Goal: Communication & Community: Answer question/provide support

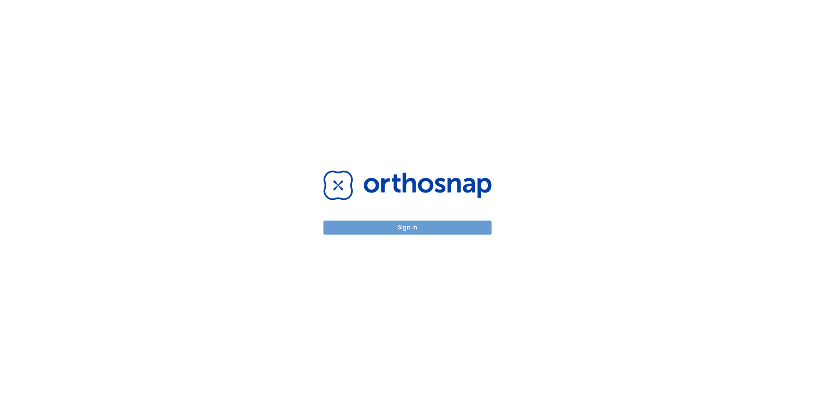
click at [454, 224] on button "Sign in" at bounding box center [408, 227] width 168 height 14
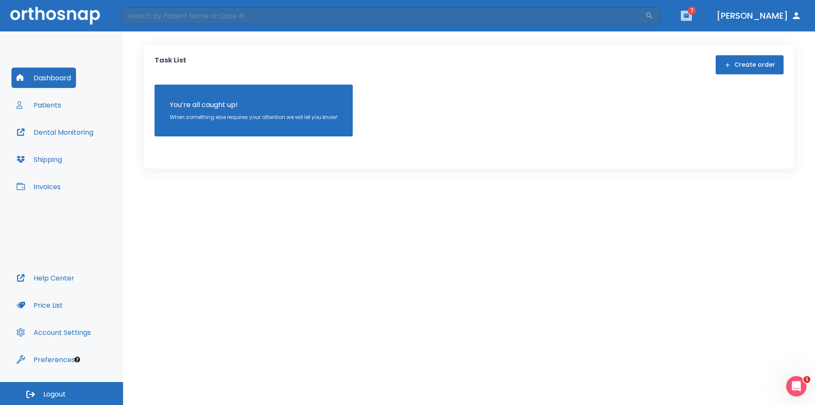
click at [692, 15] on button "button" at bounding box center [686, 16] width 11 height 10
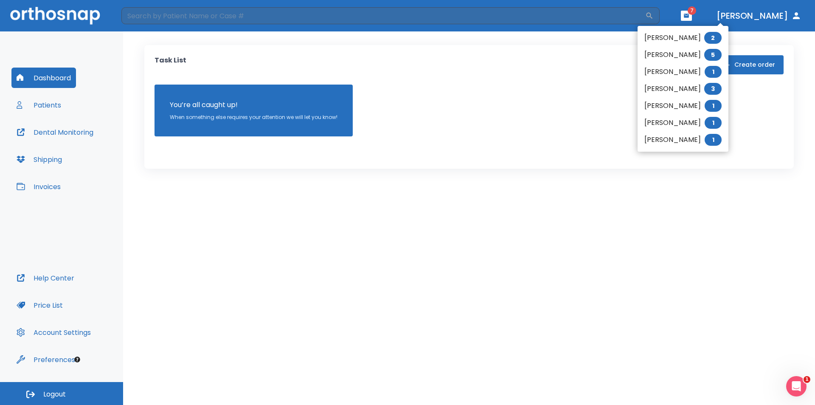
drag, startPoint x: 53, startPoint y: 110, endPoint x: 51, endPoint y: 105, distance: 5.0
click at [53, 110] on div at bounding box center [407, 202] width 815 height 405
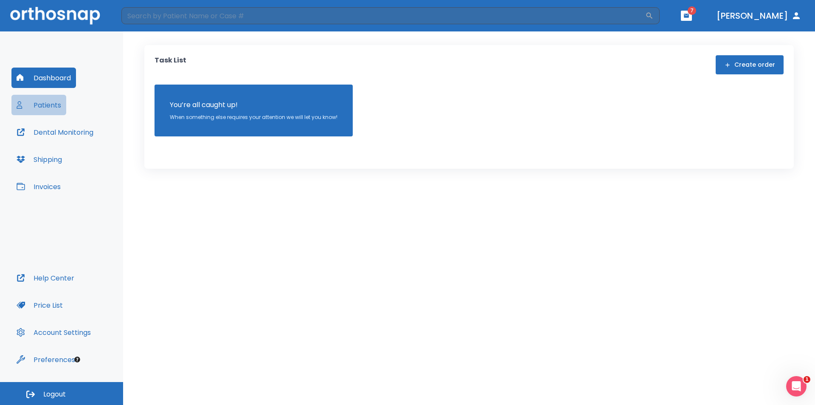
click at [53, 105] on button "Patients" at bounding box center [38, 105] width 55 height 20
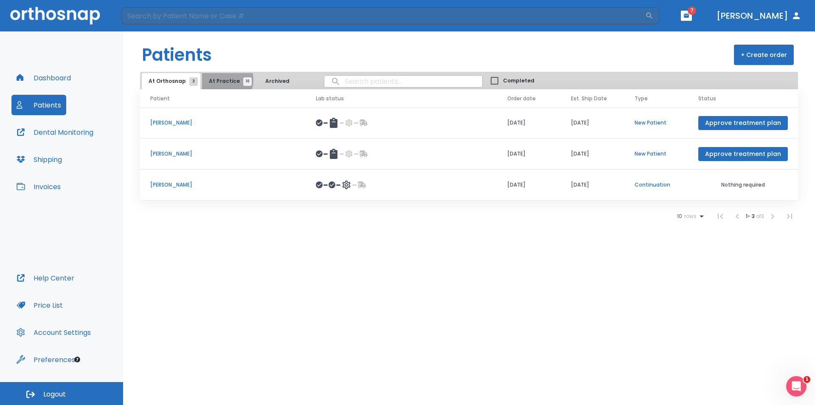
click at [220, 80] on span "At Practice 10" at bounding box center [228, 81] width 39 height 8
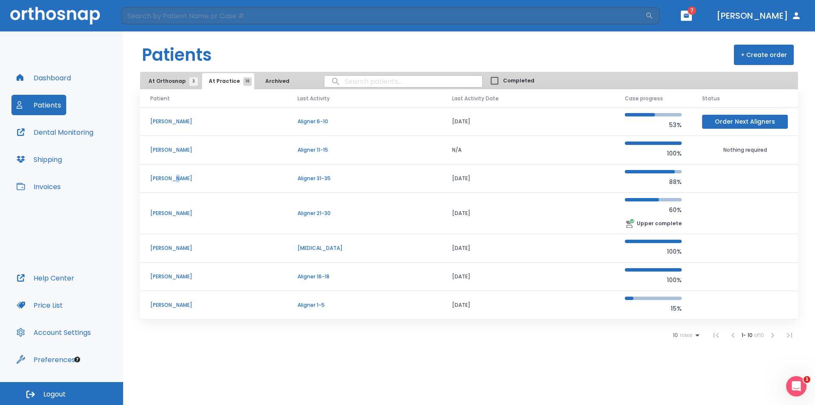
click at [176, 178] on p "[PERSON_NAME]" at bounding box center [213, 179] width 127 height 8
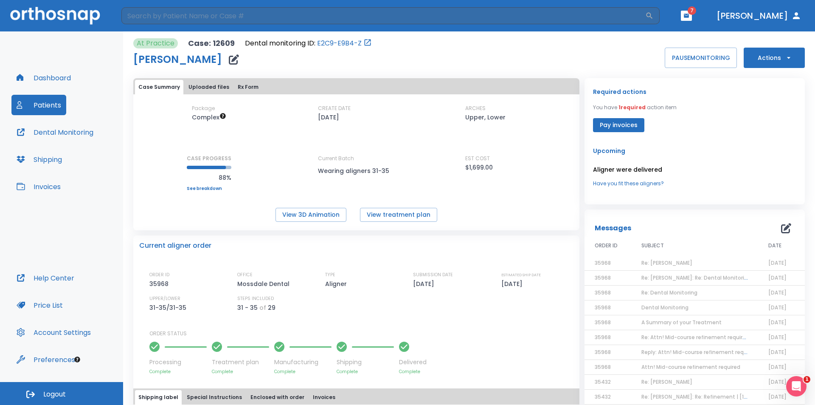
drag, startPoint x: 628, startPoint y: 126, endPoint x: 556, endPoint y: 157, distance: 78.4
click at [556, 157] on div "Package Complex CREATE DATE [DATE] ARCHES Upper, Lower CASE PROGRESS 88% Upper …" at bounding box center [356, 147] width 446 height 86
click at [613, 128] on button "Pay invoices" at bounding box center [618, 125] width 51 height 14
click at [671, 262] on span "Re: [PERSON_NAME]" at bounding box center [667, 262] width 51 height 7
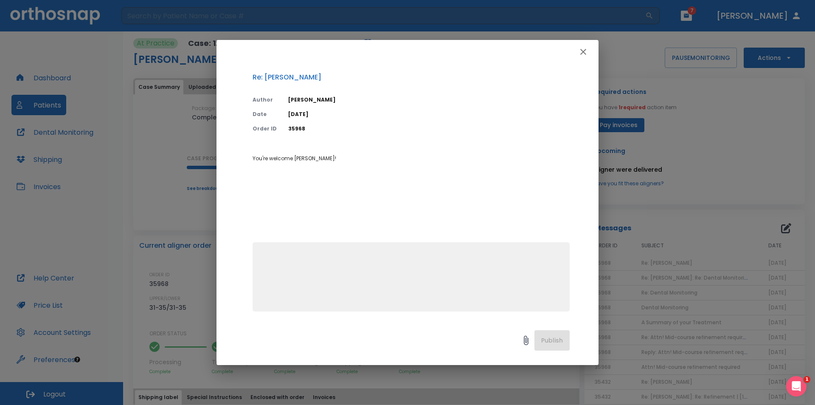
click at [586, 54] on icon "button" at bounding box center [583, 52] width 10 height 10
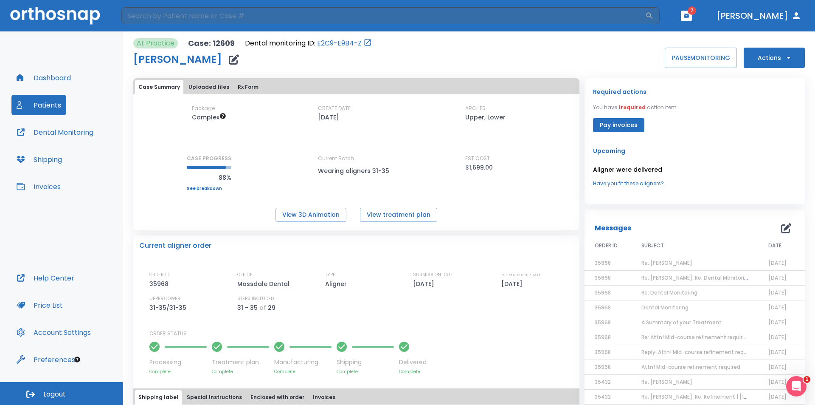
click at [657, 280] on span "Re: [PERSON_NAME]: Re: Dental Monitoring | [12609:35968]" at bounding box center [717, 277] width 151 height 7
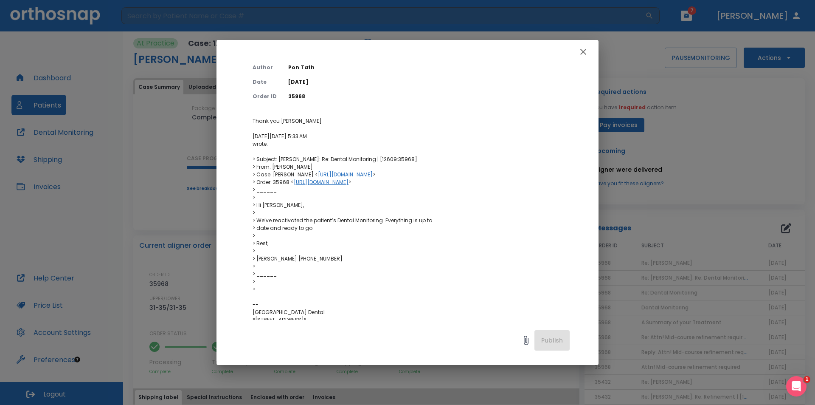
scroll to position [189, 0]
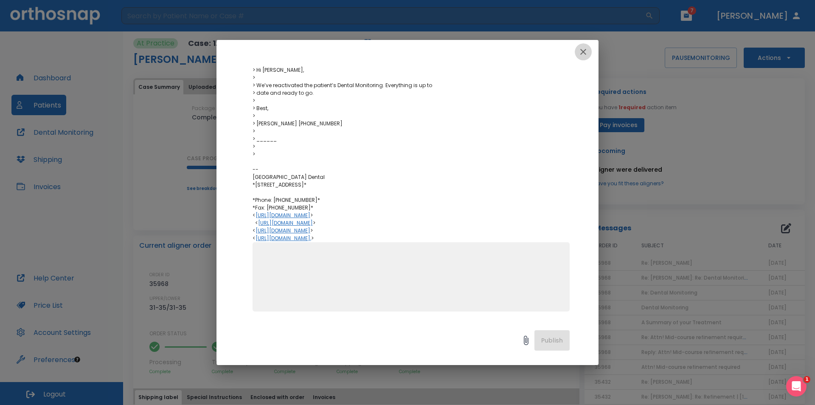
drag, startPoint x: 588, startPoint y: 53, endPoint x: 587, endPoint y: 60, distance: 6.8
click at [588, 54] on icon "button" at bounding box center [583, 52] width 10 height 10
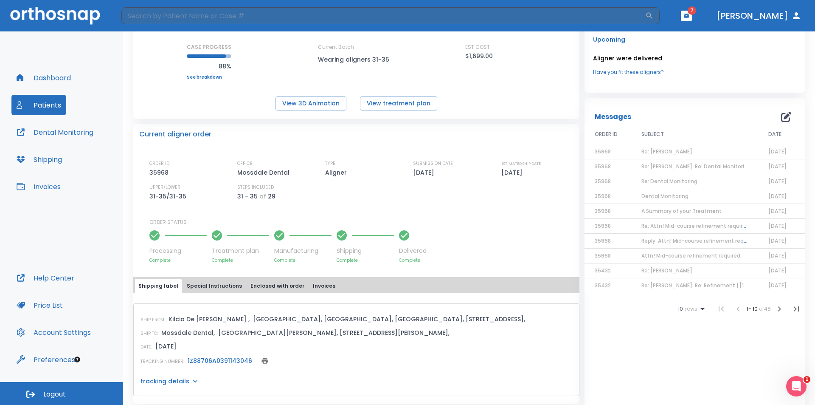
scroll to position [111, 0]
click at [678, 210] on span "A Summary of your Treatment" at bounding box center [682, 211] width 80 height 7
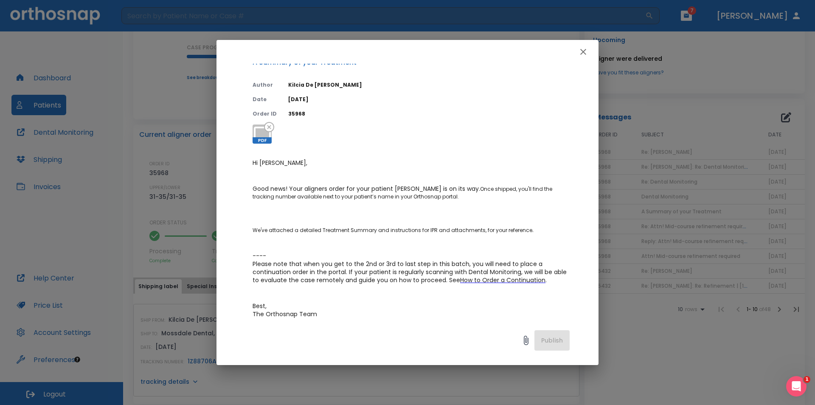
scroll to position [0, 0]
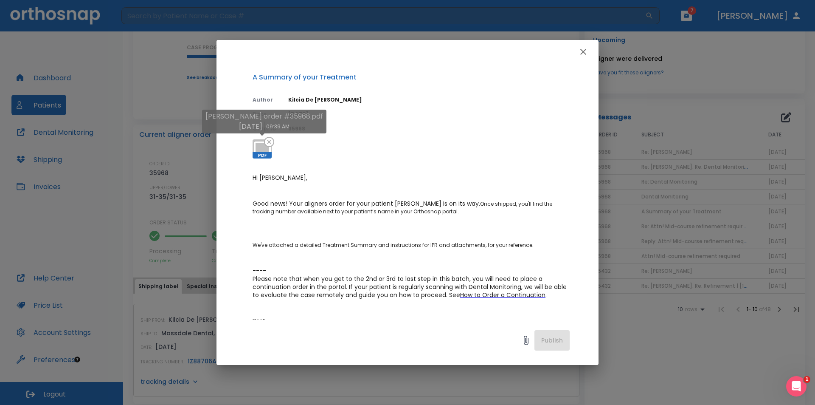
click at [263, 144] on icon at bounding box center [262, 149] width 20 height 20
drag, startPoint x: 183, startPoint y: 89, endPoint x: 270, endPoint y: 108, distance: 89.1
click at [183, 89] on div "A Summary of your Treatment Author [PERSON_NAME][DEMOGRAPHIC_DATA] Date [DATE] …" at bounding box center [407, 202] width 815 height 405
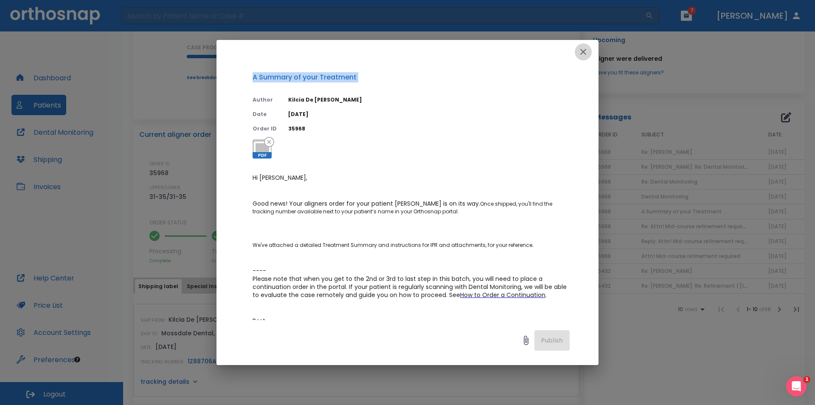
click at [588, 54] on icon "button" at bounding box center [583, 52] width 10 height 10
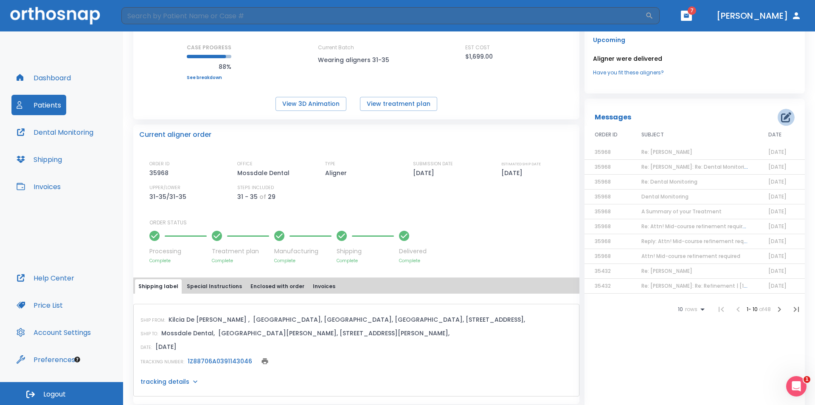
click at [781, 120] on icon "button" at bounding box center [786, 117] width 10 height 10
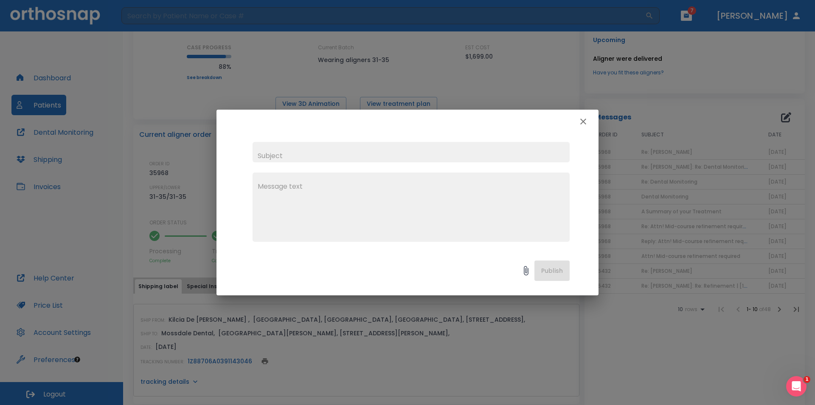
click at [514, 152] on input "text" at bounding box center [411, 152] width 317 height 20
type input "Refinement phase"
click at [500, 187] on textarea at bounding box center [411, 210] width 307 height 59
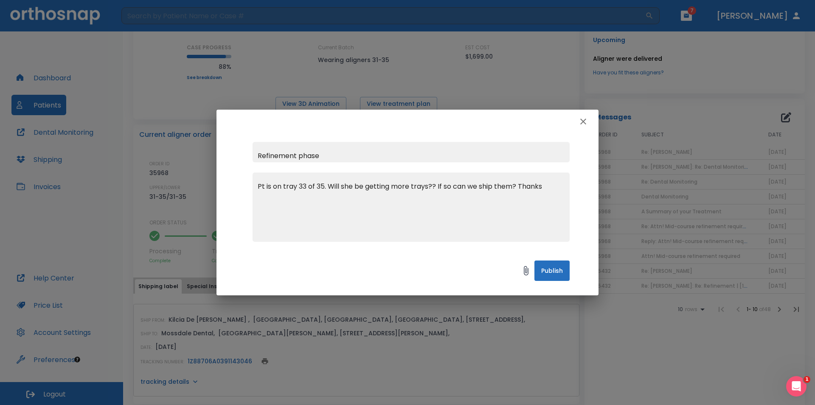
type textarea "Pt is on tray 33 of 35. Will she be getting more trays?? If so can we ship them…"
drag, startPoint x: 561, startPoint y: 272, endPoint x: 517, endPoint y: 218, distance: 70.3
click at [561, 272] on button "Publish" at bounding box center [552, 270] width 35 height 20
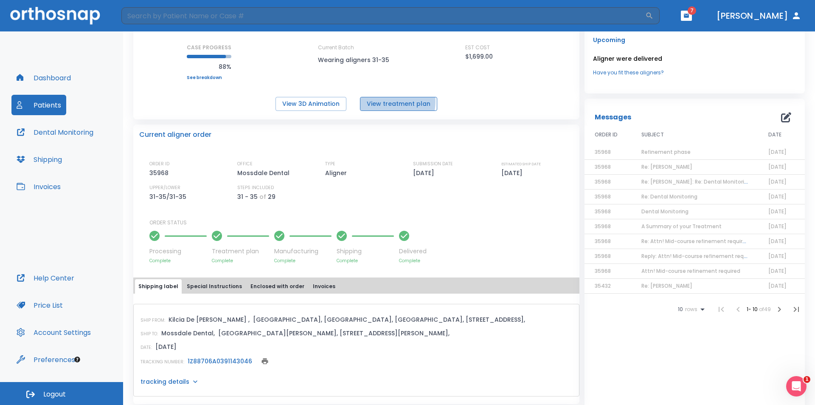
click at [380, 101] on button "View treatment plan" at bounding box center [398, 104] width 77 height 14
click at [315, 98] on button "View 3D Animation" at bounding box center [311, 104] width 71 height 14
